Goal: Transaction & Acquisition: Purchase product/service

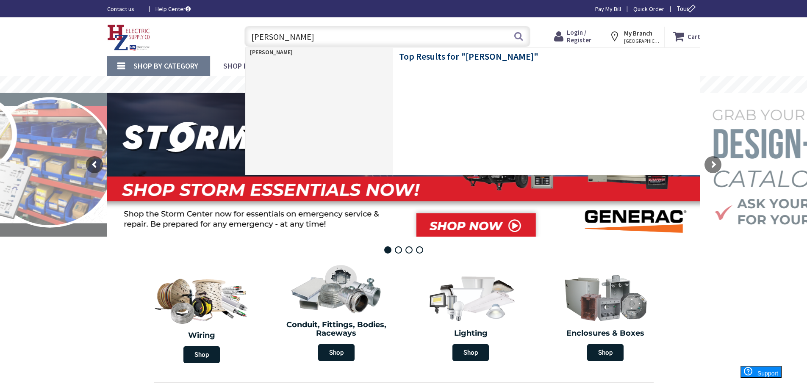
type input "bell box"
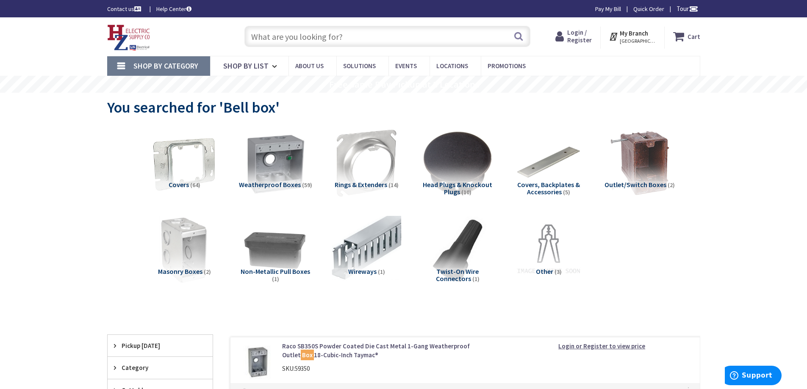
click at [271, 185] on span "Weatherproof Boxes" at bounding box center [270, 184] width 62 height 8
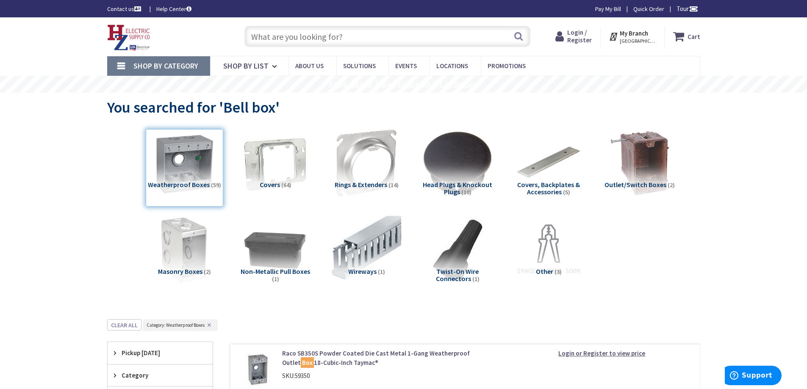
click at [591, 38] on span "Login / Register" at bounding box center [579, 36] width 25 height 16
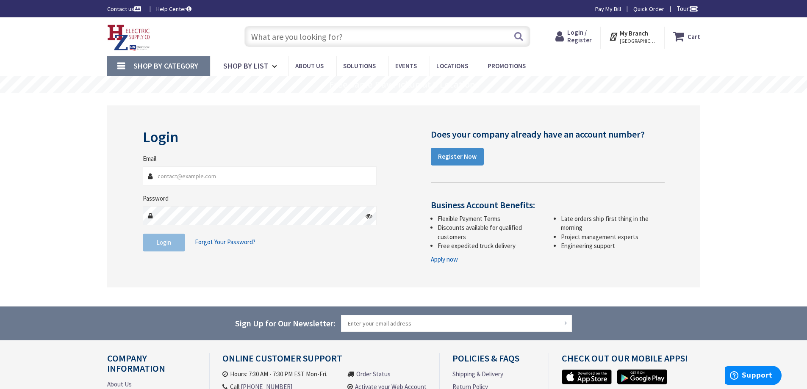
type input "dylan@kseinc.com"
click at [170, 246] on span "Login" at bounding box center [163, 242] width 15 height 8
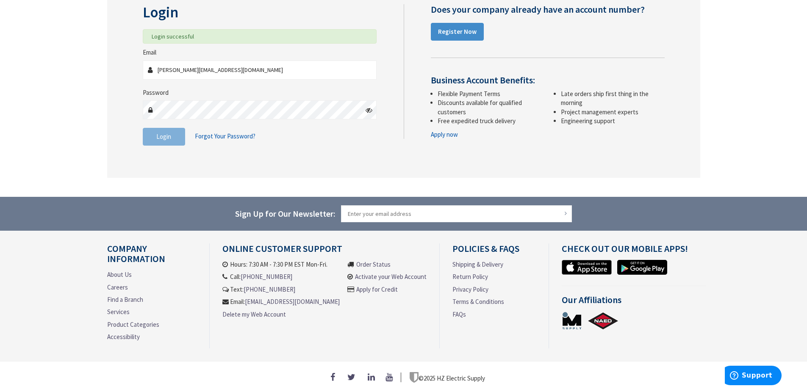
scroll to position [131, 0]
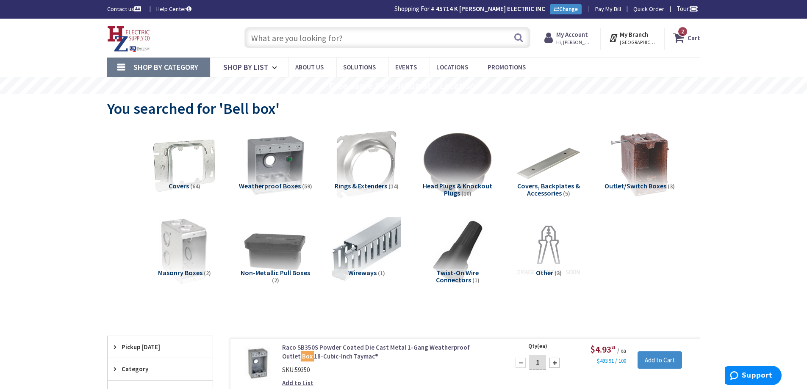
drag, startPoint x: 286, startPoint y: 43, endPoint x: 291, endPoint y: 42, distance: 4.8
click at [287, 43] on input "text" at bounding box center [387, 37] width 286 height 21
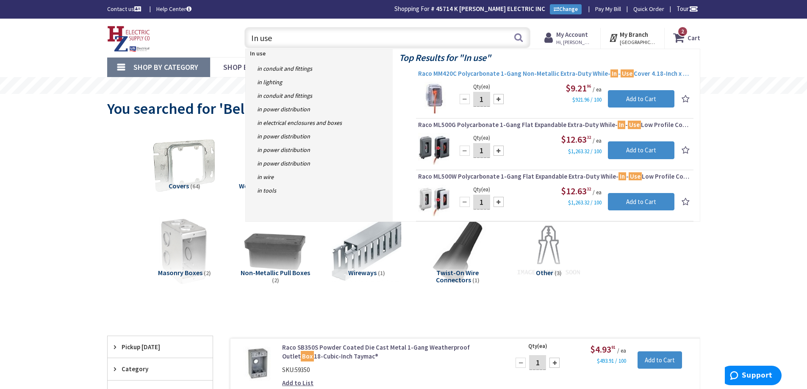
type input "In use"
click at [536, 74] on span "Raco MM420C Polycarbonate 1-Gang Non-Metallic Extra-Duty While- In - Use Cover …" at bounding box center [554, 73] width 273 height 8
